Goal: Browse casually

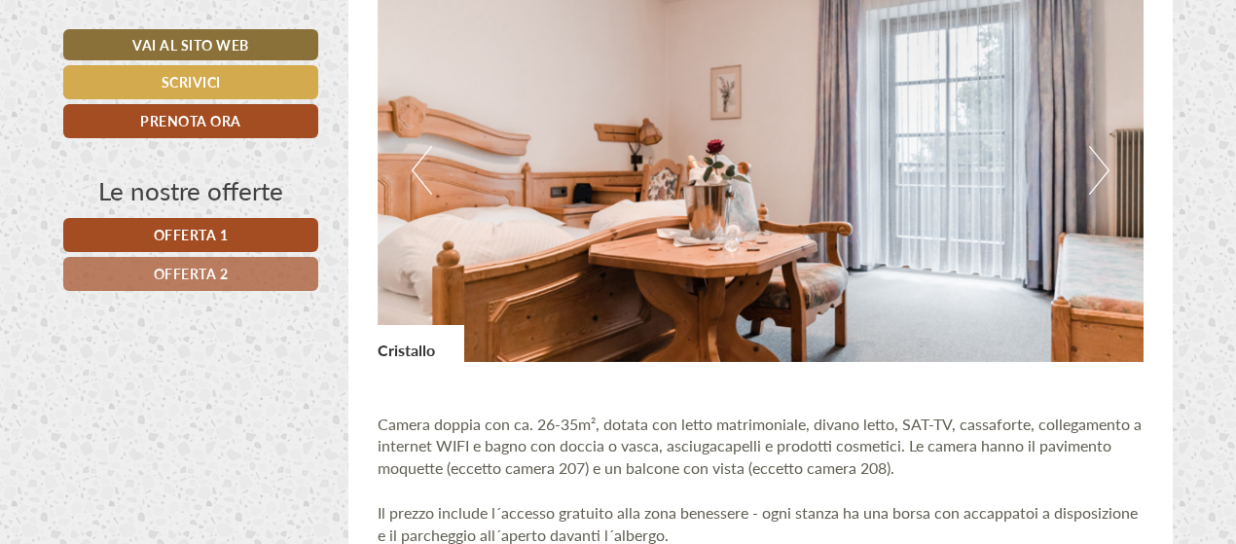
scroll to position [1168, 0]
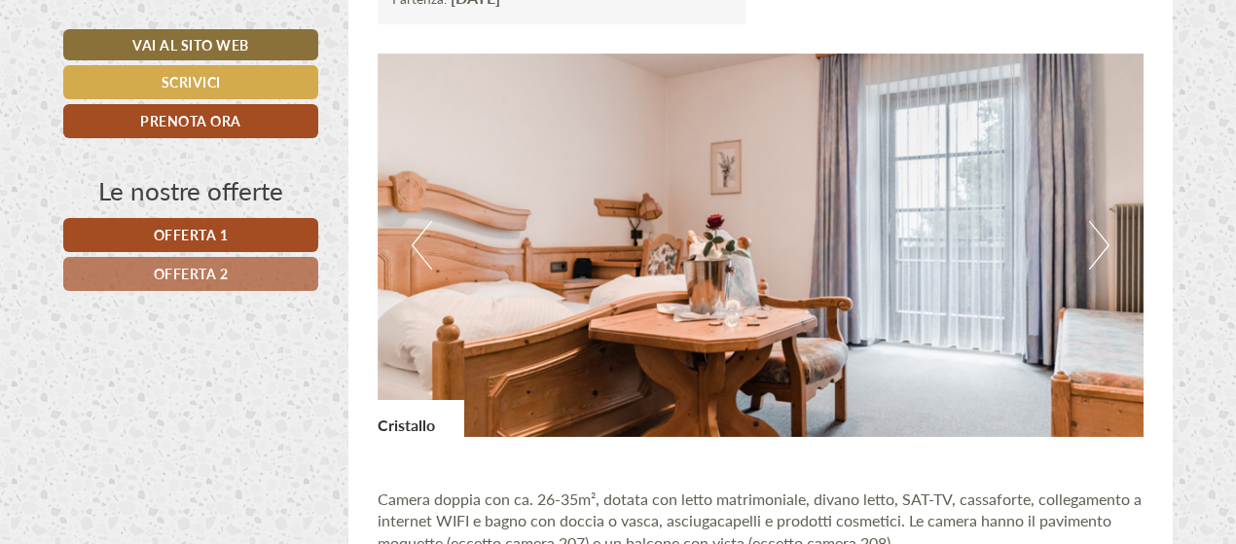
click at [1100, 241] on button "Next" at bounding box center [1099, 245] width 20 height 49
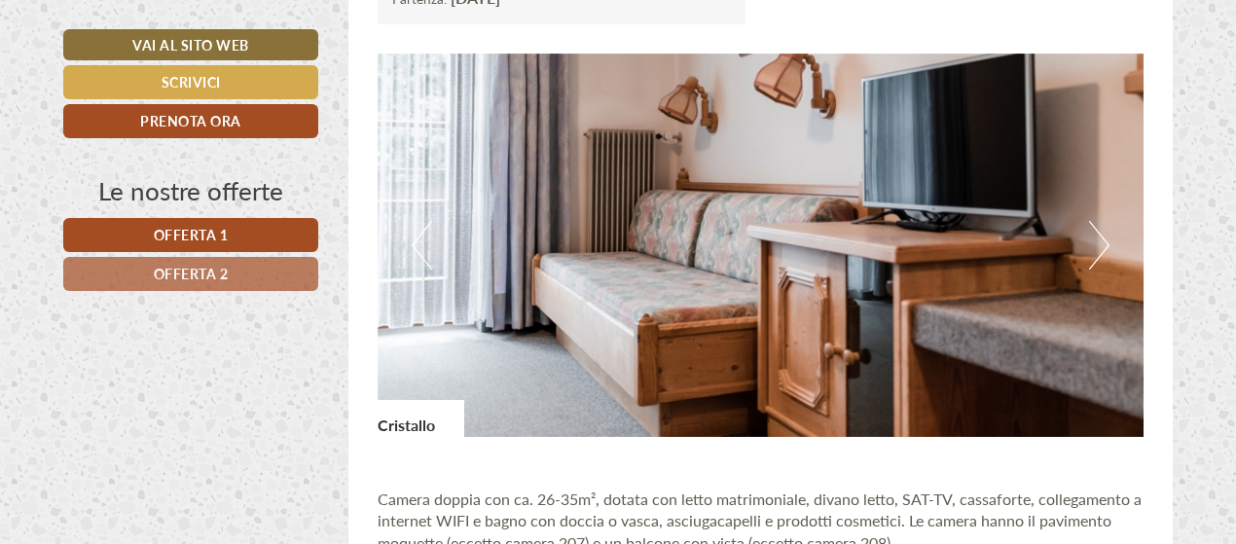
click at [1100, 241] on button "Next" at bounding box center [1099, 245] width 20 height 49
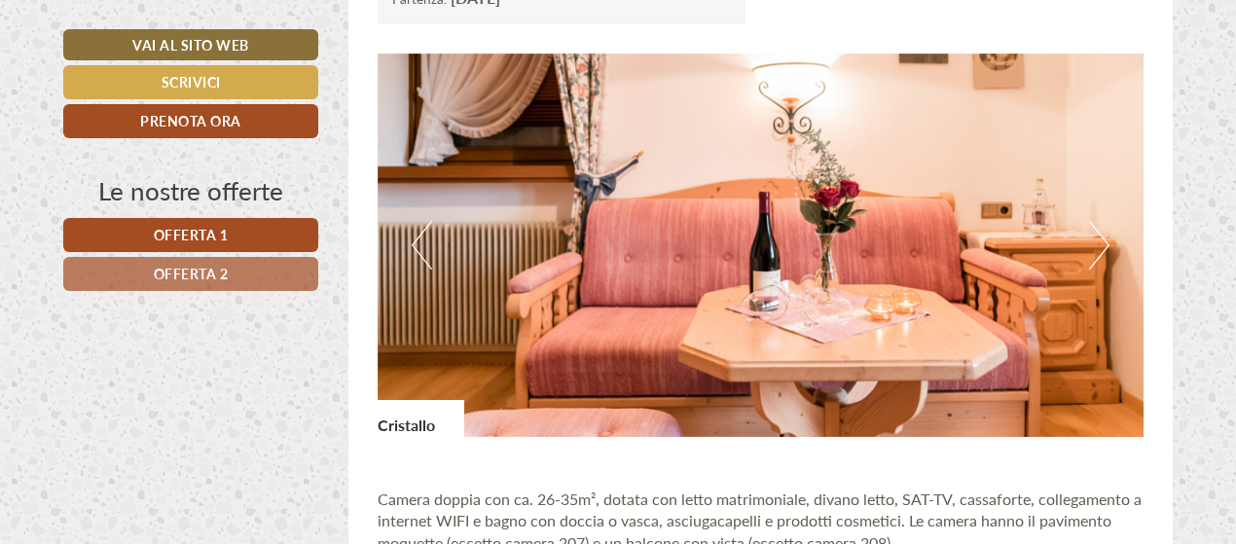
click at [1100, 241] on button "Next" at bounding box center [1099, 245] width 20 height 49
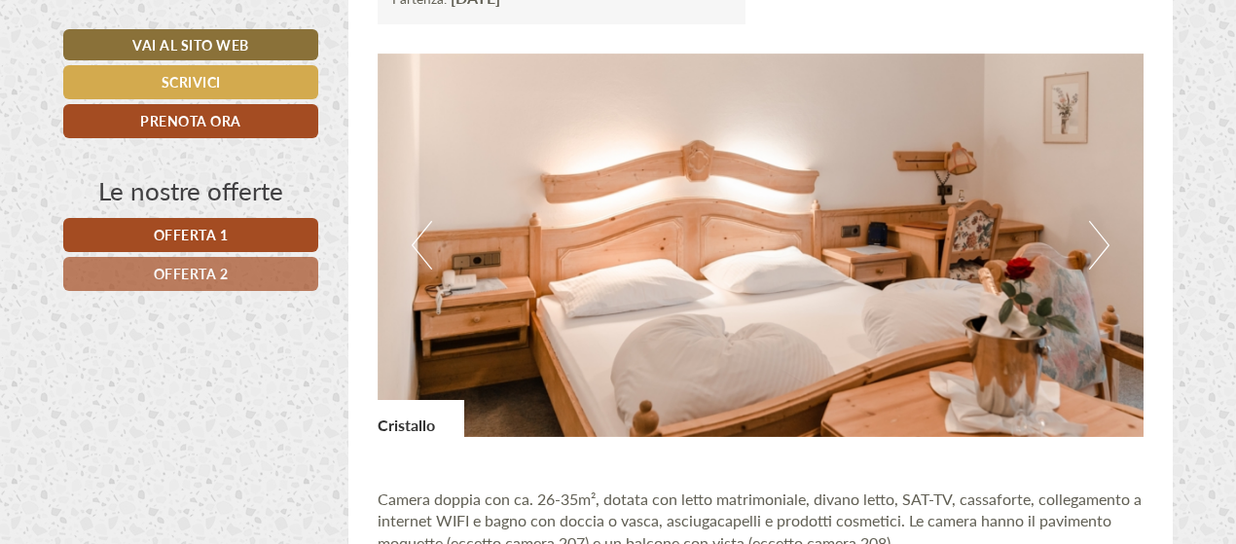
click at [1100, 241] on button "Next" at bounding box center [1099, 245] width 20 height 49
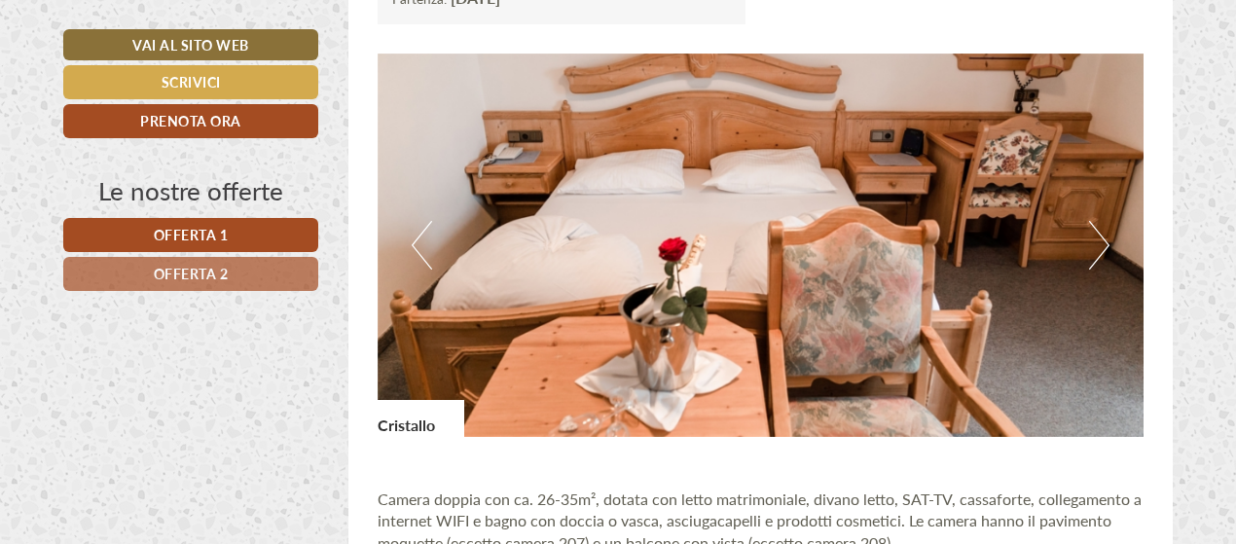
click at [1092, 244] on button "Next" at bounding box center [1099, 245] width 20 height 49
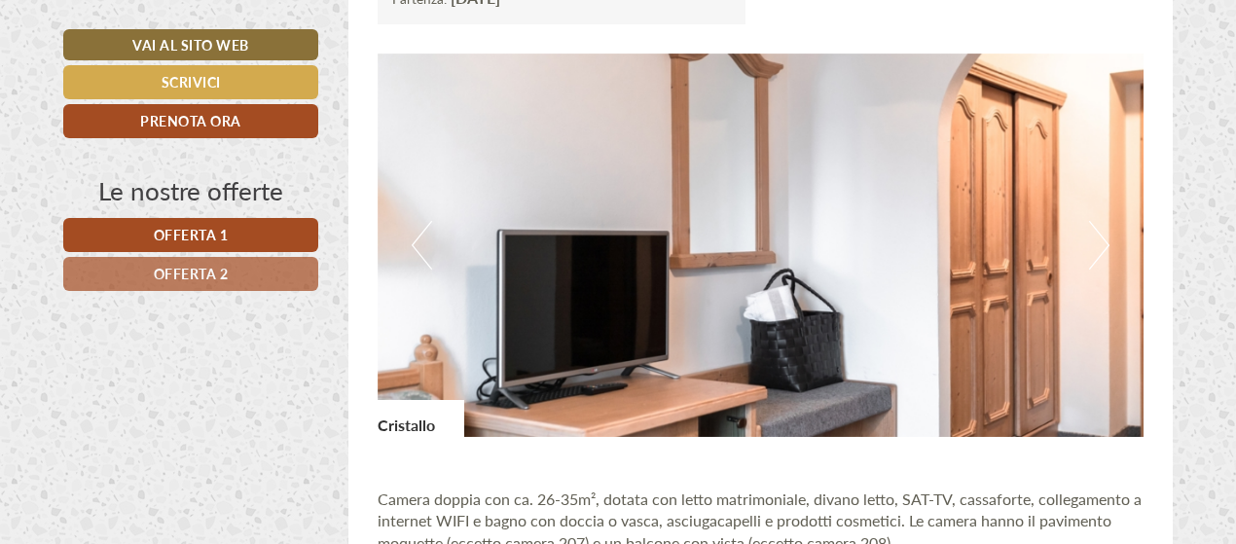
click at [1092, 244] on button "Next" at bounding box center [1099, 245] width 20 height 49
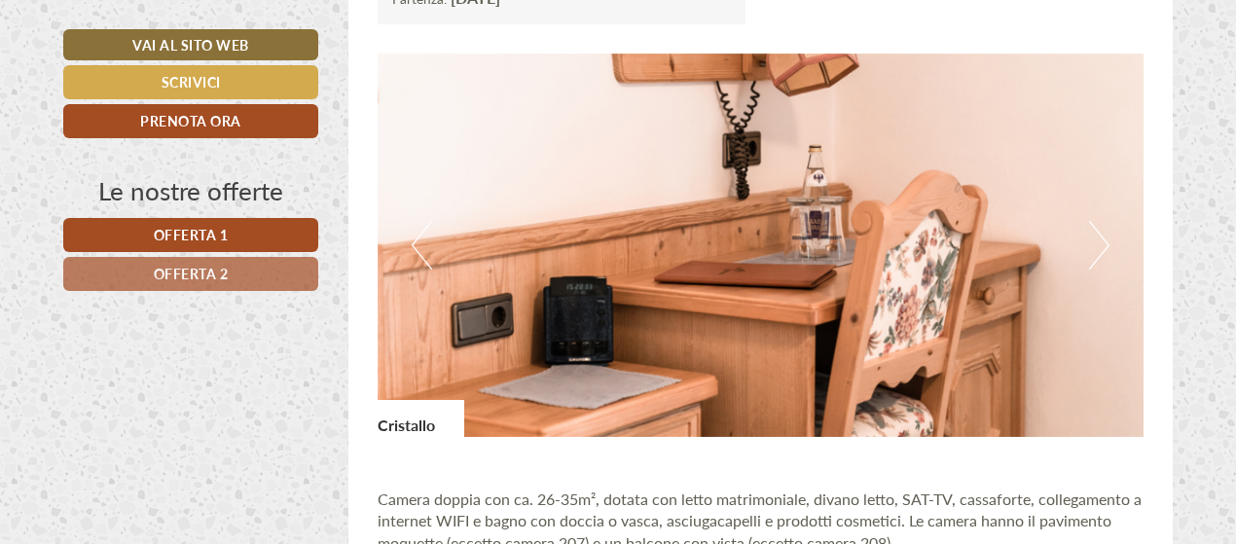
click at [1094, 244] on button "Next" at bounding box center [1099, 245] width 20 height 49
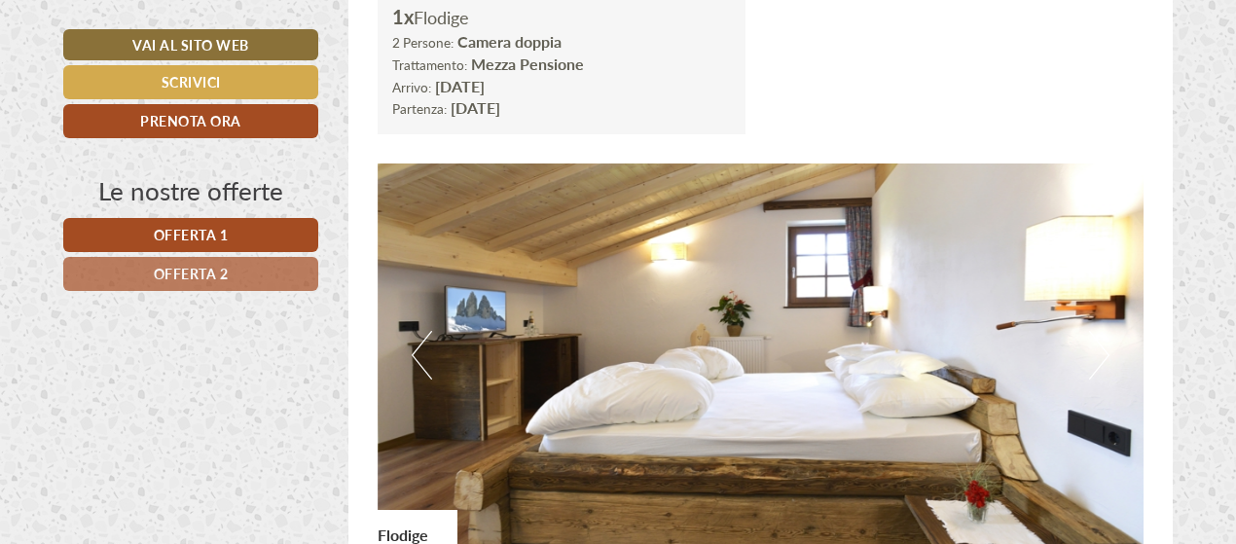
scroll to position [2336, 0]
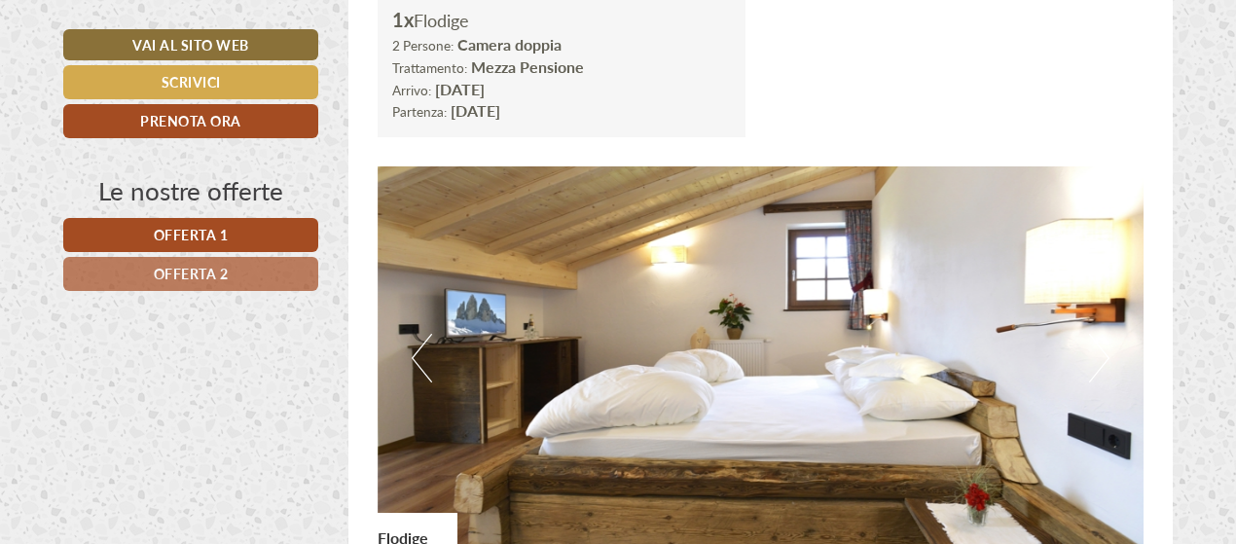
click at [1106, 354] on button "Next" at bounding box center [1099, 358] width 20 height 49
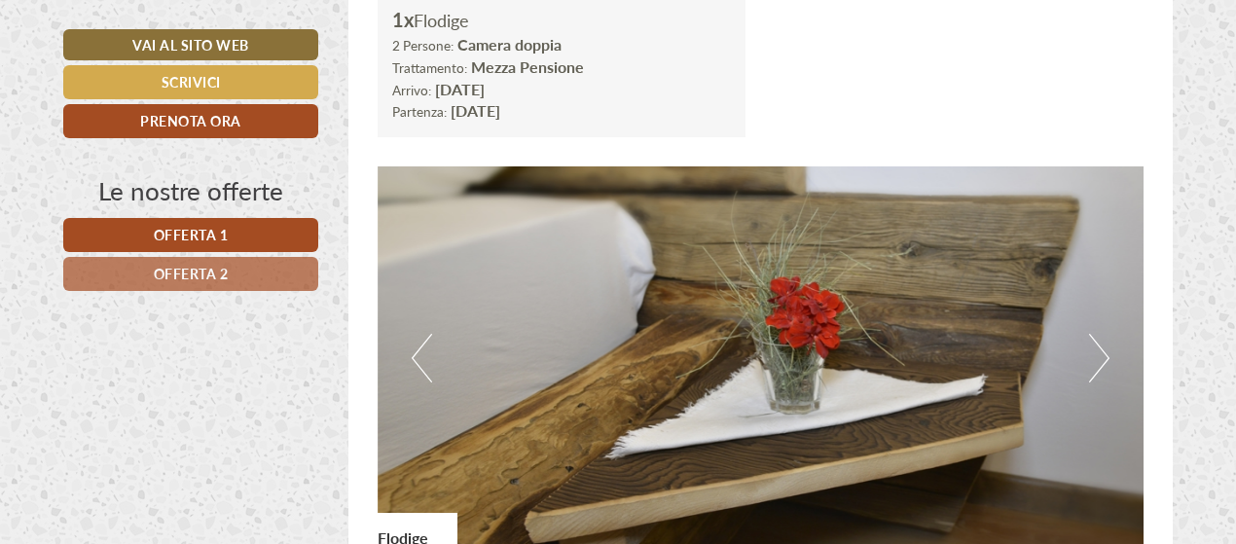
click at [1105, 354] on button "Next" at bounding box center [1099, 358] width 20 height 49
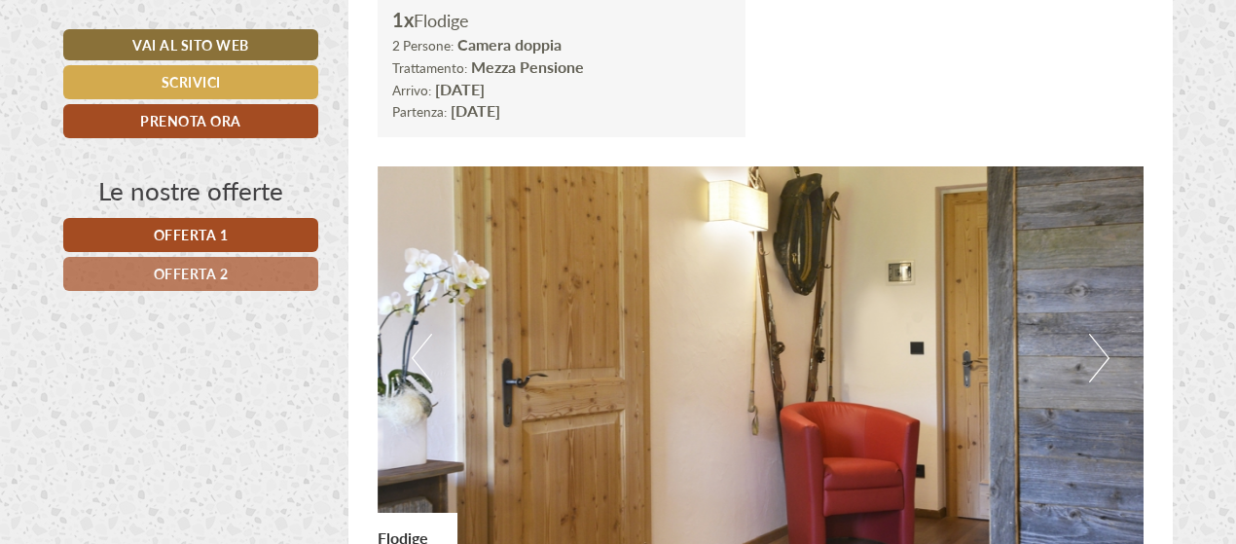
click at [1104, 353] on button "Next" at bounding box center [1099, 358] width 20 height 49
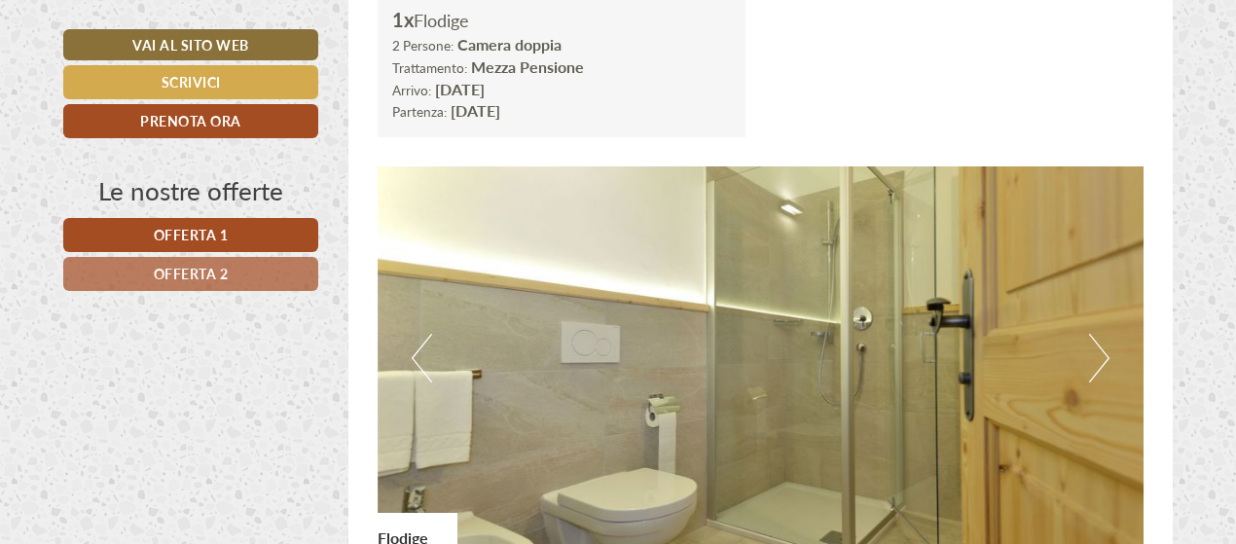
click at [1104, 353] on button "Next" at bounding box center [1099, 358] width 20 height 49
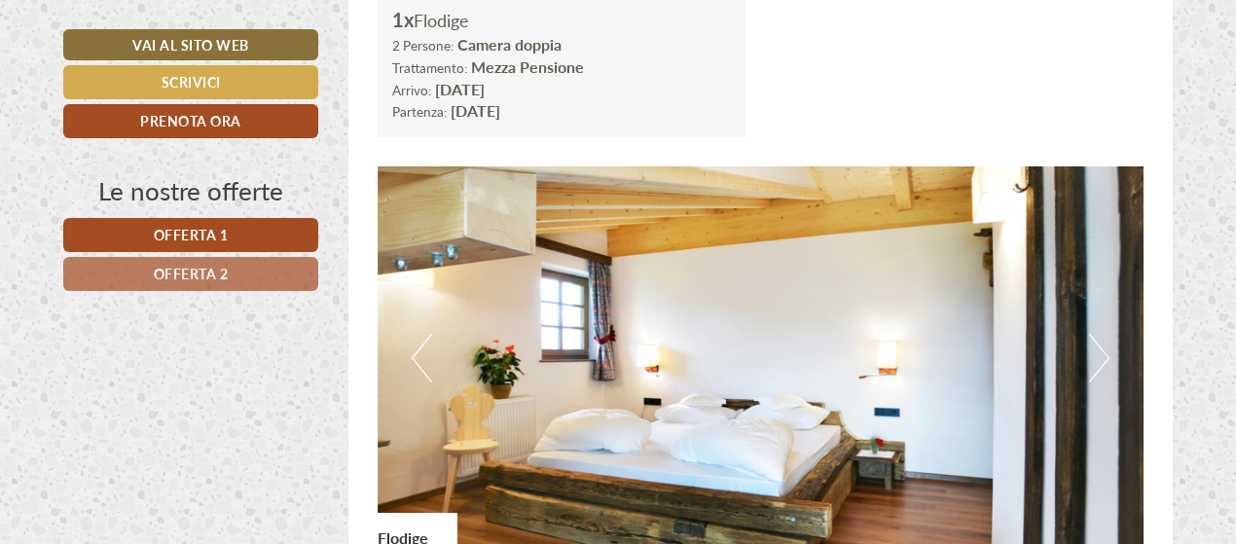
click at [1096, 361] on button "Next" at bounding box center [1099, 358] width 20 height 49
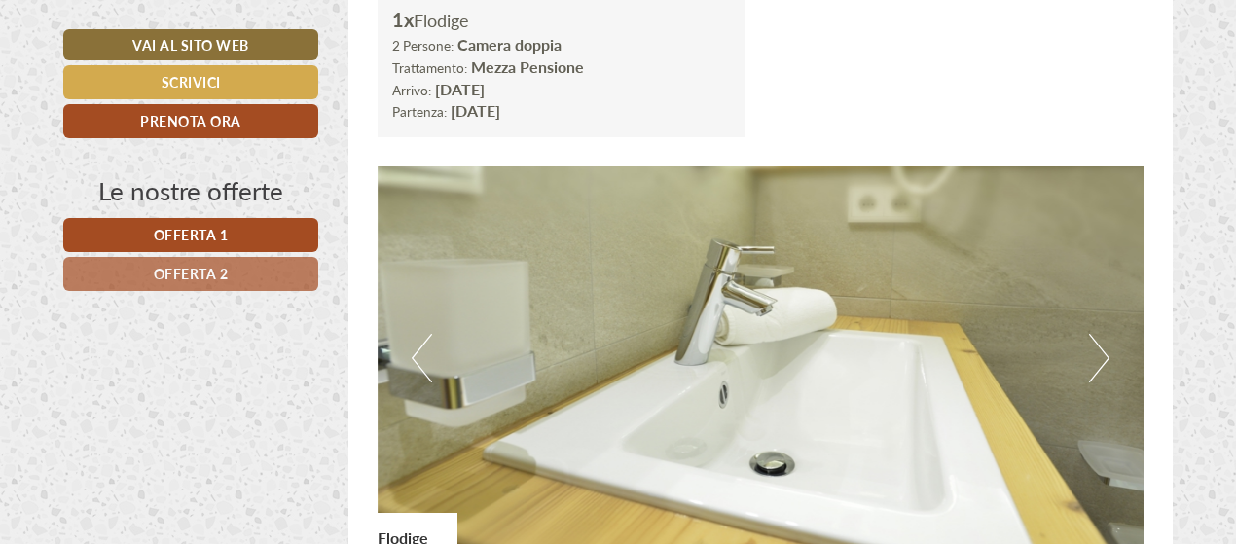
click at [1096, 361] on button "Next" at bounding box center [1099, 358] width 20 height 49
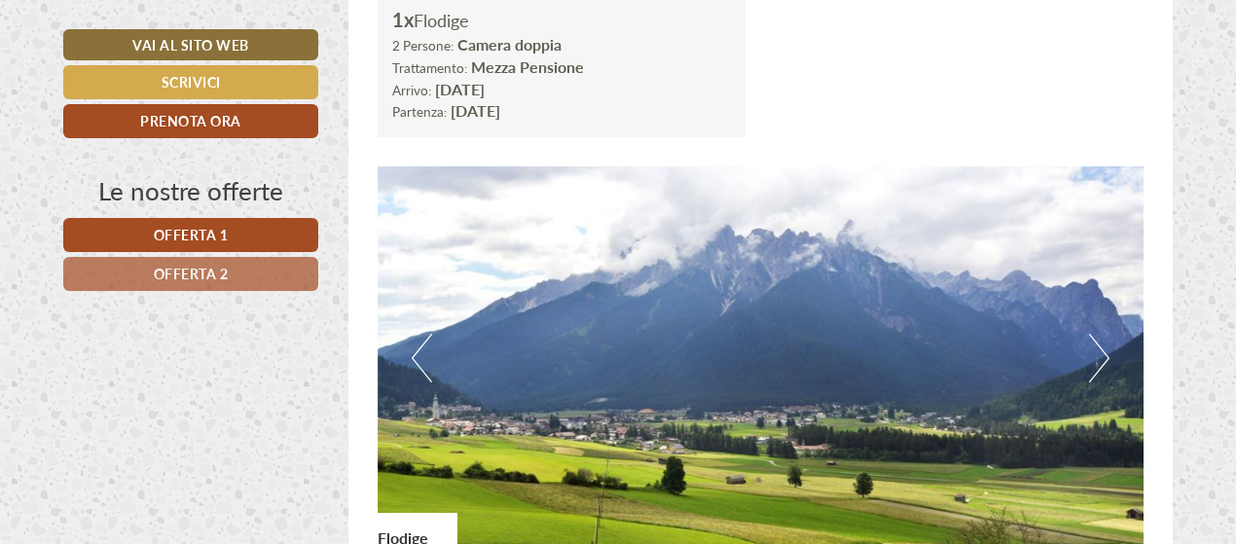
click at [1096, 361] on button "Next" at bounding box center [1099, 358] width 20 height 49
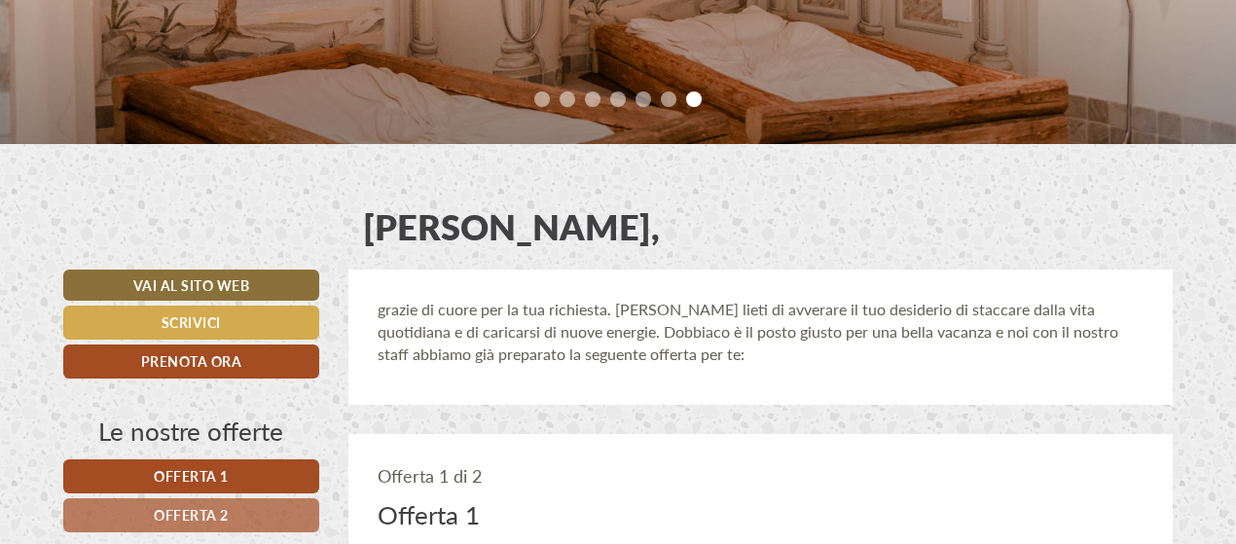
scroll to position [483, 0]
